Goal: Information Seeking & Learning: Find specific fact

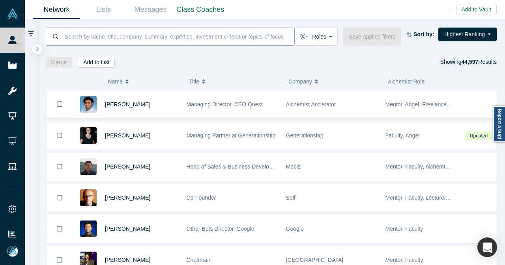
click at [167, 42] on input at bounding box center [179, 36] width 230 height 19
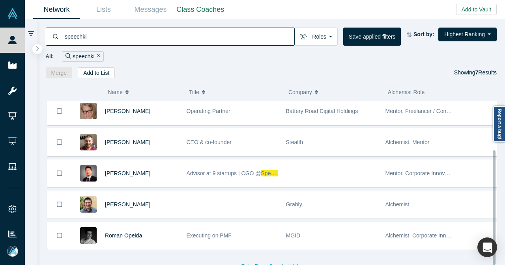
scroll to position [69, 0]
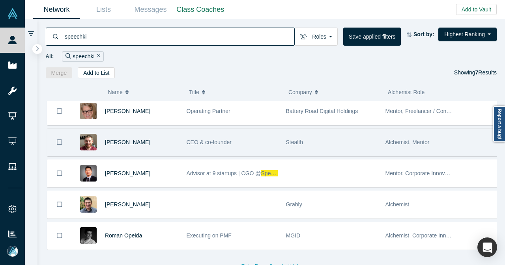
type input "speechki"
click at [166, 142] on div "[PERSON_NAME]" at bounding box center [141, 142] width 73 height 27
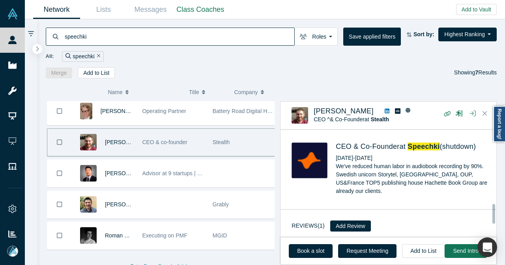
scroll to position [409, 0]
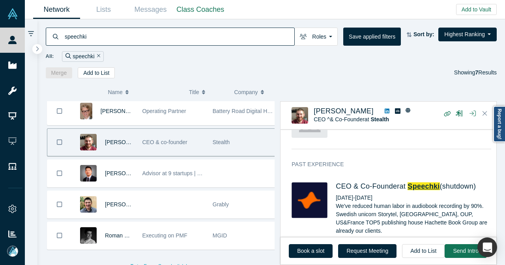
click at [428, 183] on span "Speechki" at bounding box center [423, 187] width 32 height 8
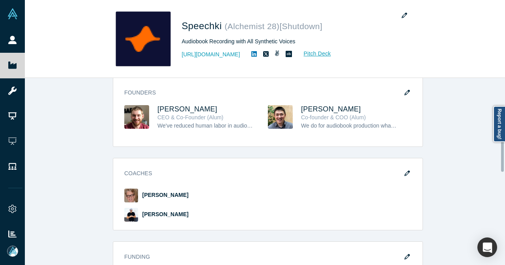
scroll to position [473, 0]
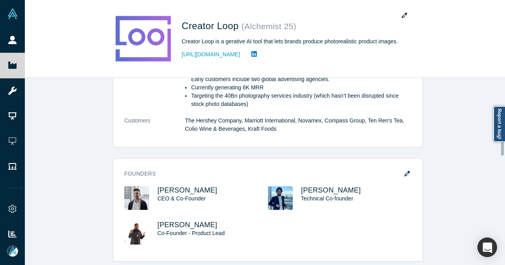
scroll to position [355, 0]
